Goal: Information Seeking & Learning: Learn about a topic

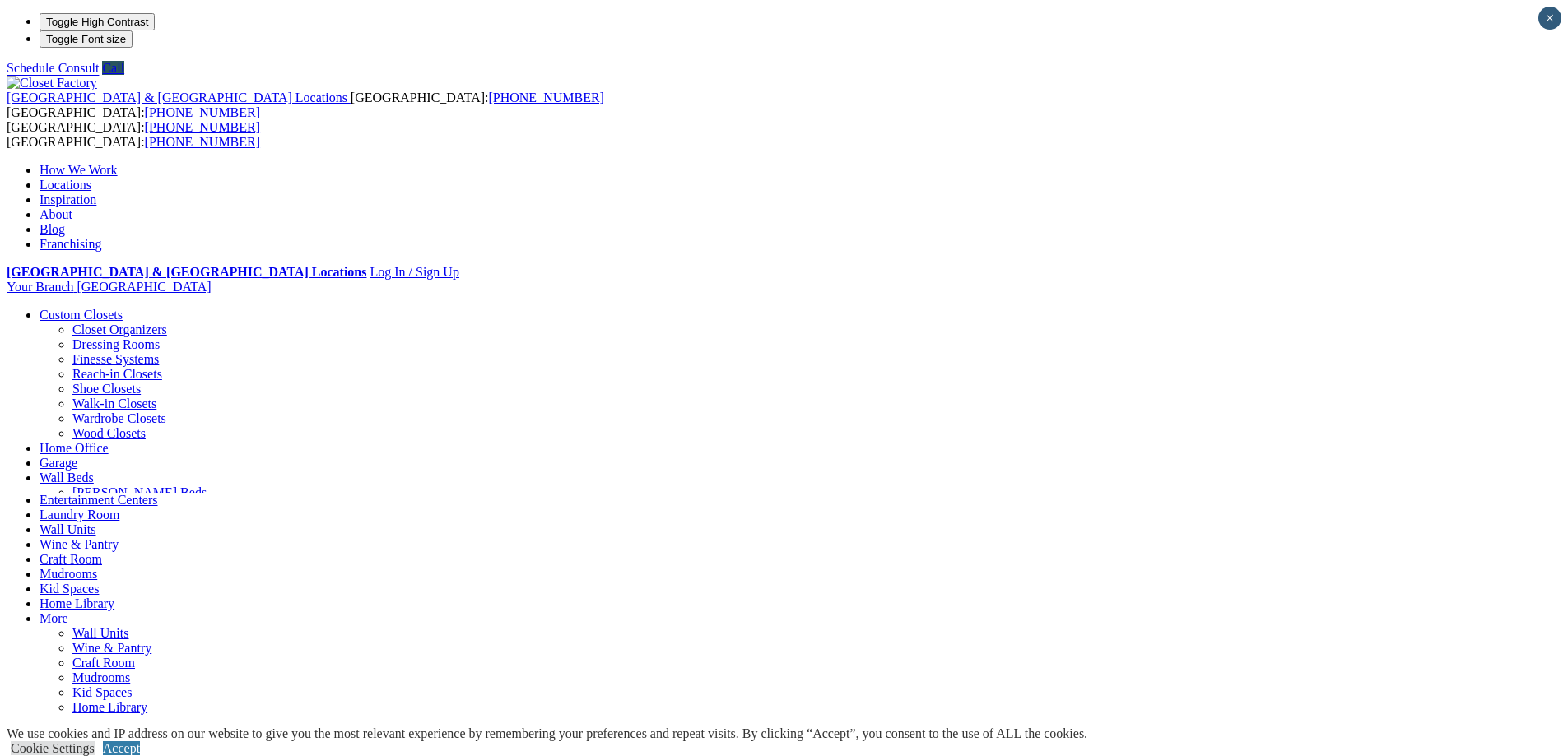
click at [158, 493] on link "Entertainment Centers" at bounding box center [99, 500] width 119 height 14
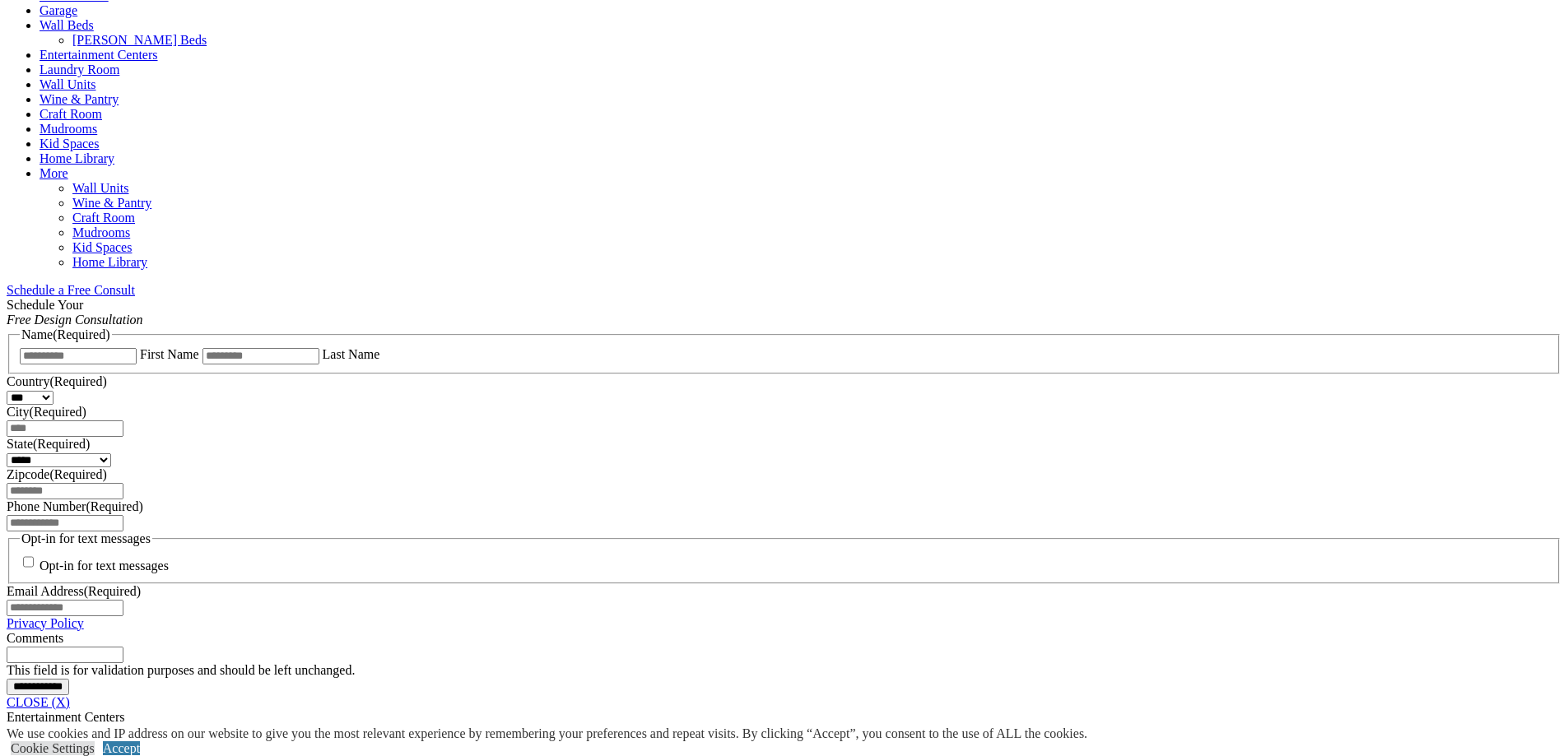
scroll to position [988, 0]
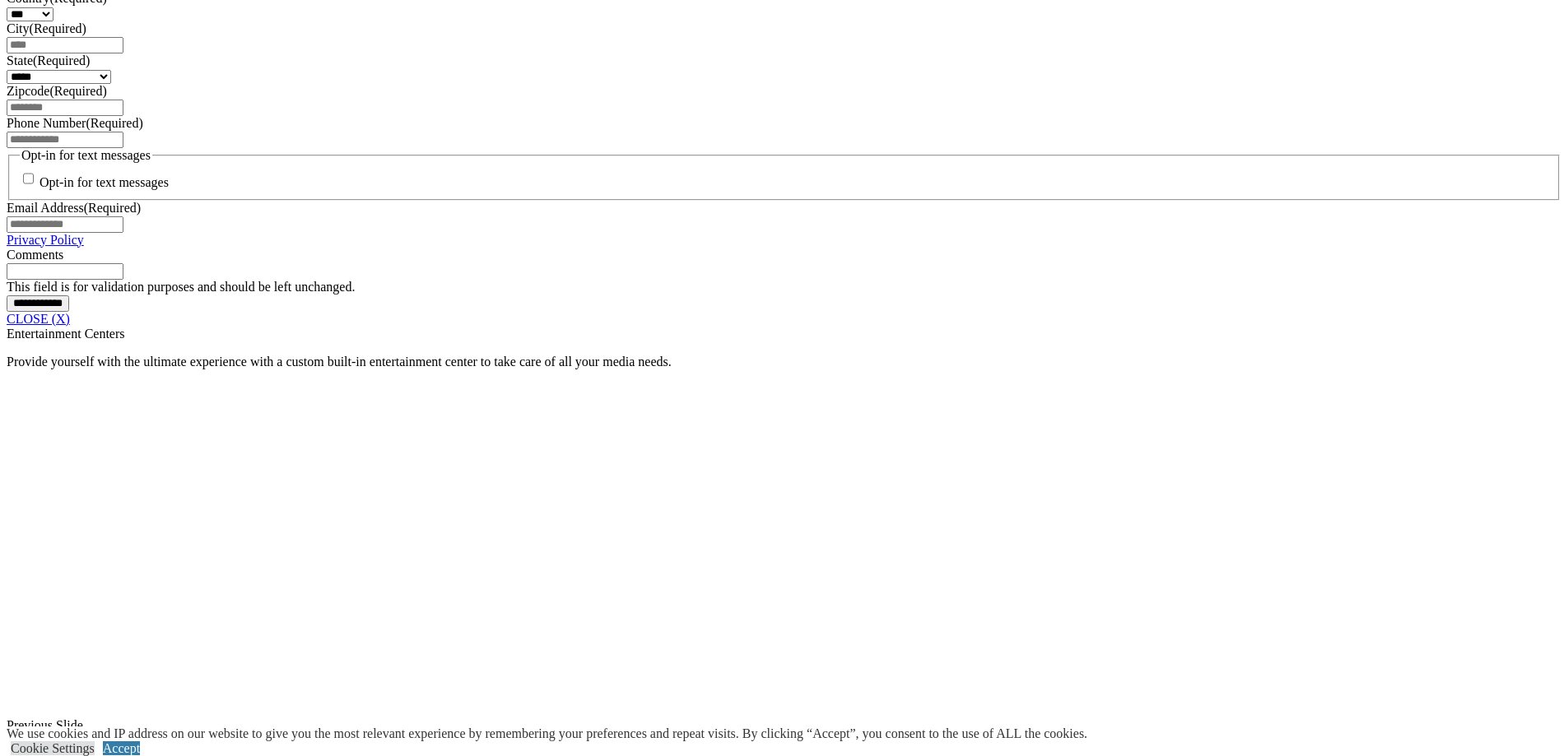
scroll to position [1234, 0]
